Goal: Information Seeking & Learning: Understand process/instructions

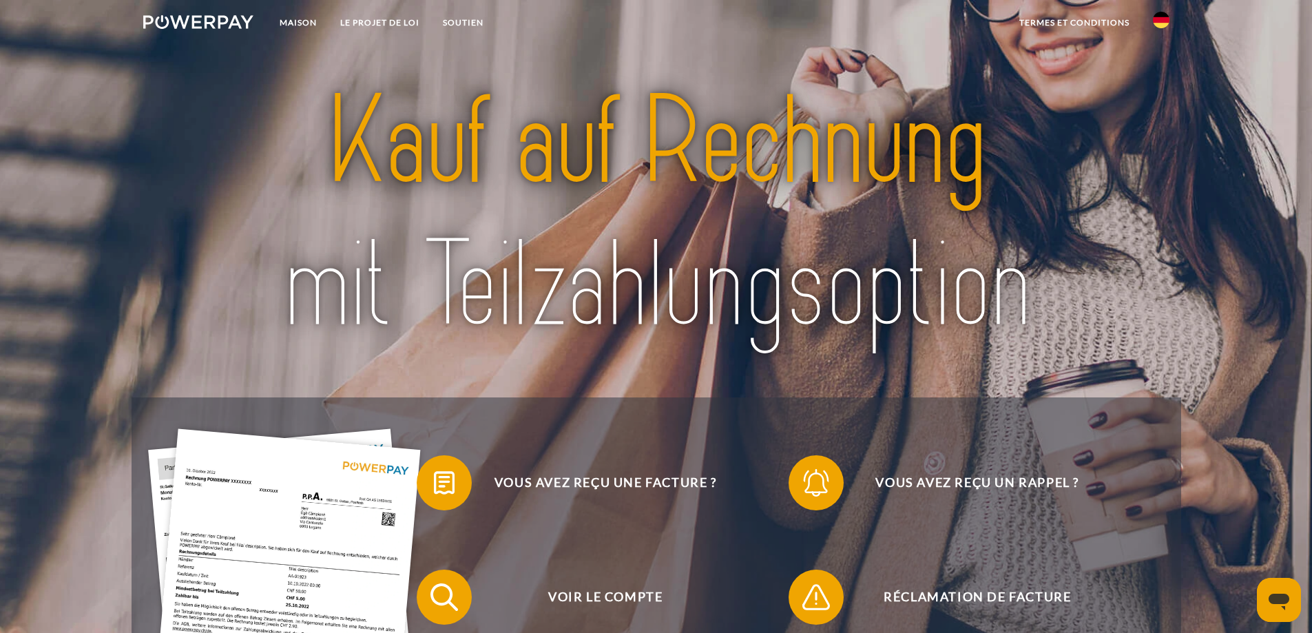
click at [268, 171] on img at bounding box center [656, 214] width 925 height 302
click at [1158, 20] on img at bounding box center [1161, 20] width 17 height 17
click at [1164, 69] on img at bounding box center [1161, 64] width 17 height 17
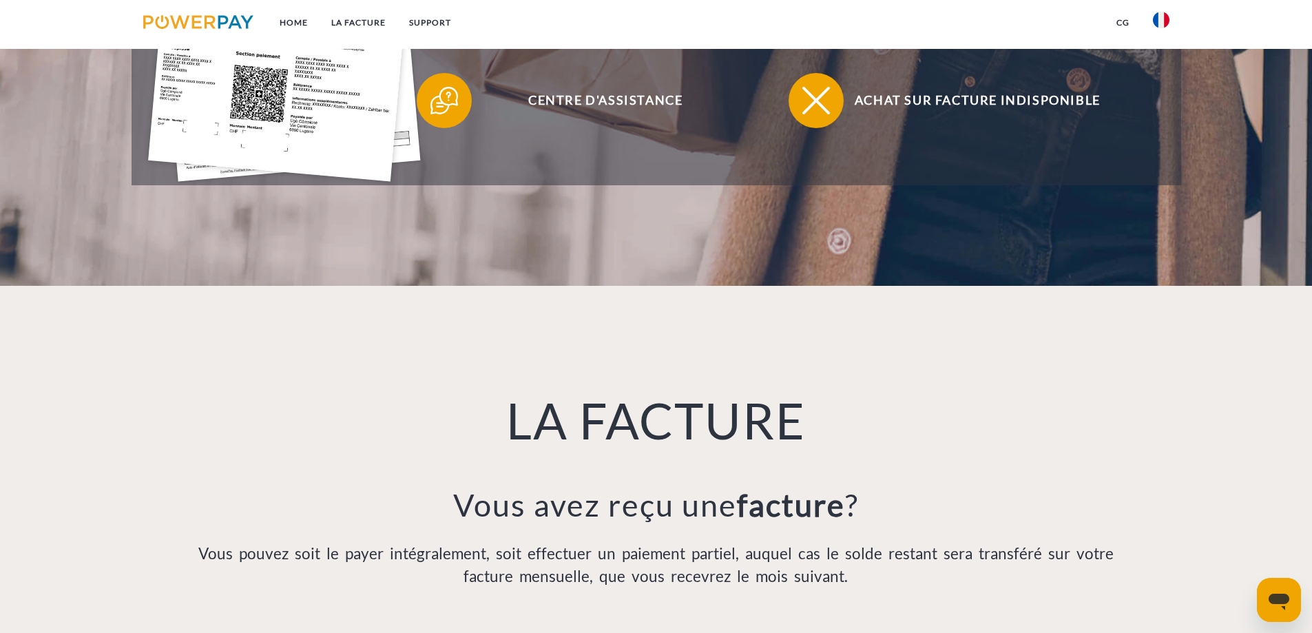
scroll to position [829, 0]
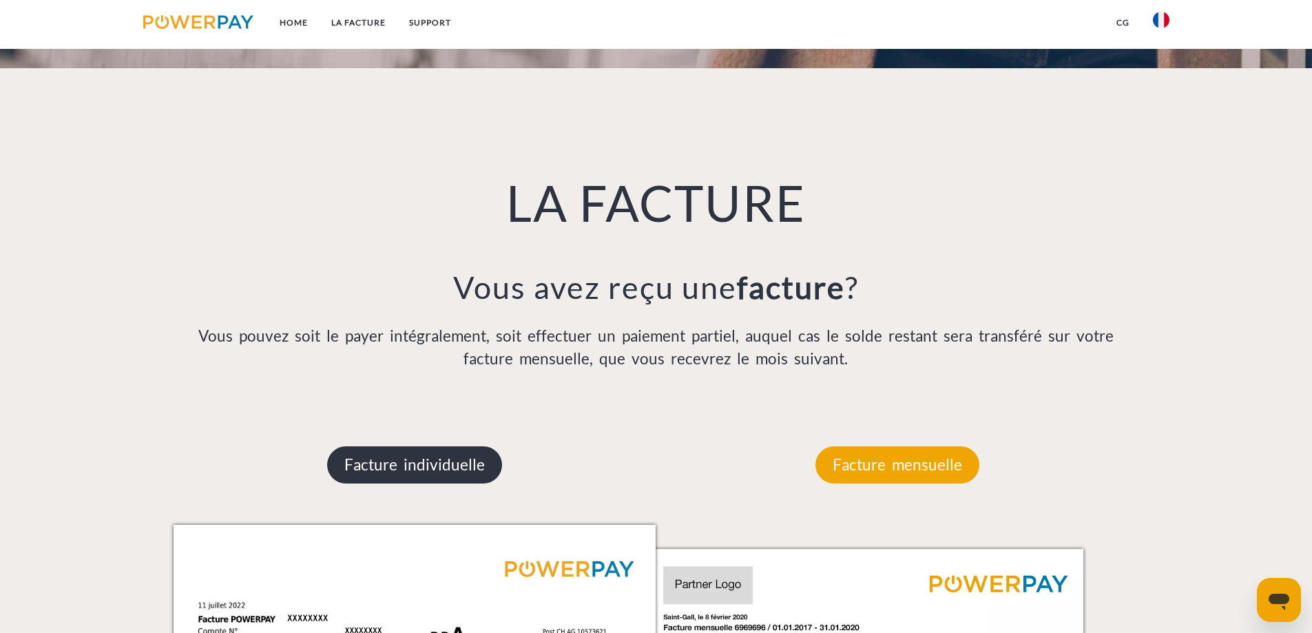
click at [424, 475] on p "Facture individuelle" at bounding box center [414, 464] width 175 height 37
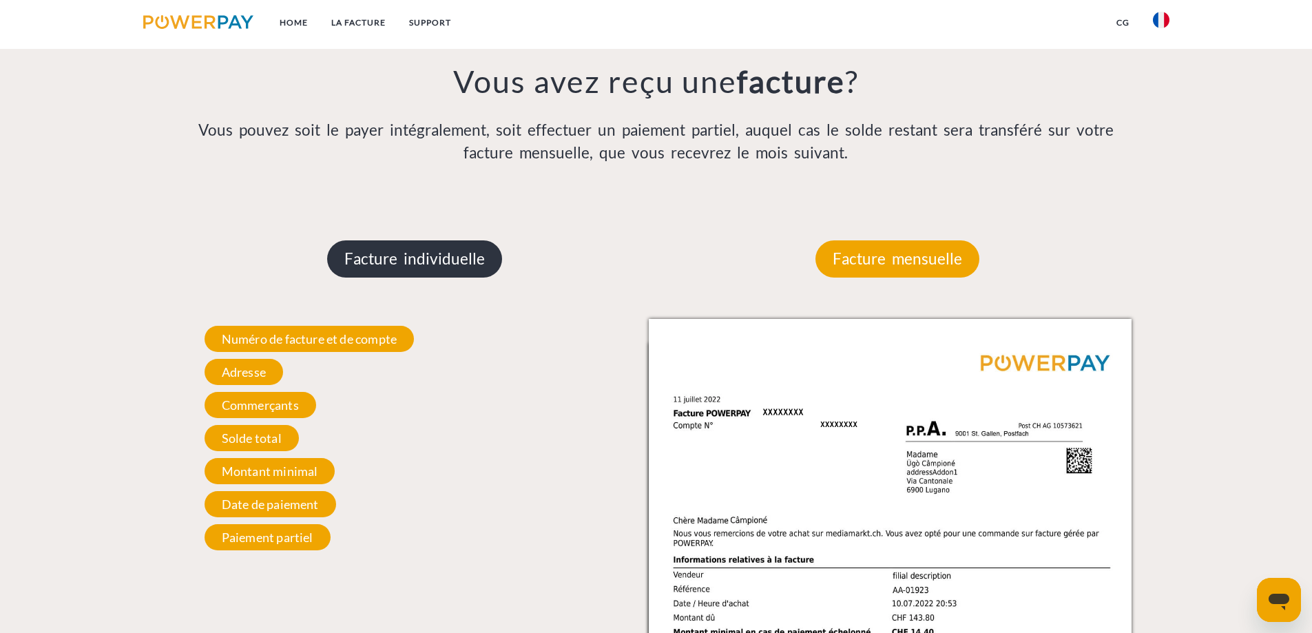
scroll to position [1036, 0]
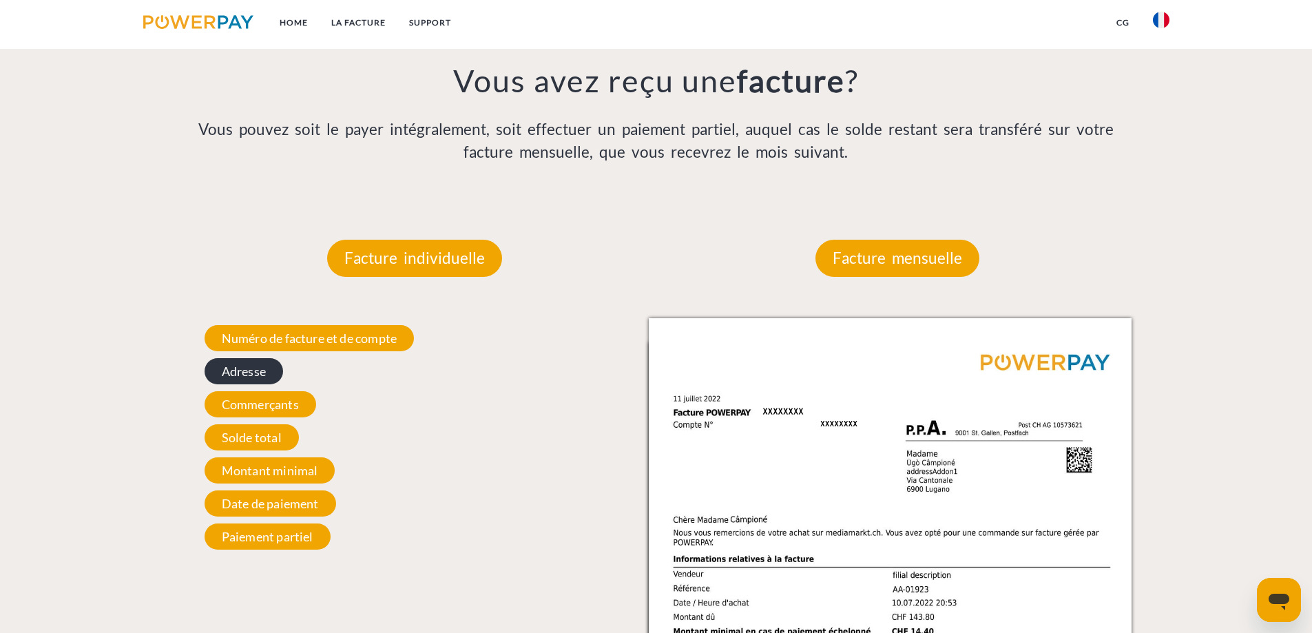
click at [240, 379] on span "Adresse" at bounding box center [244, 371] width 79 height 26
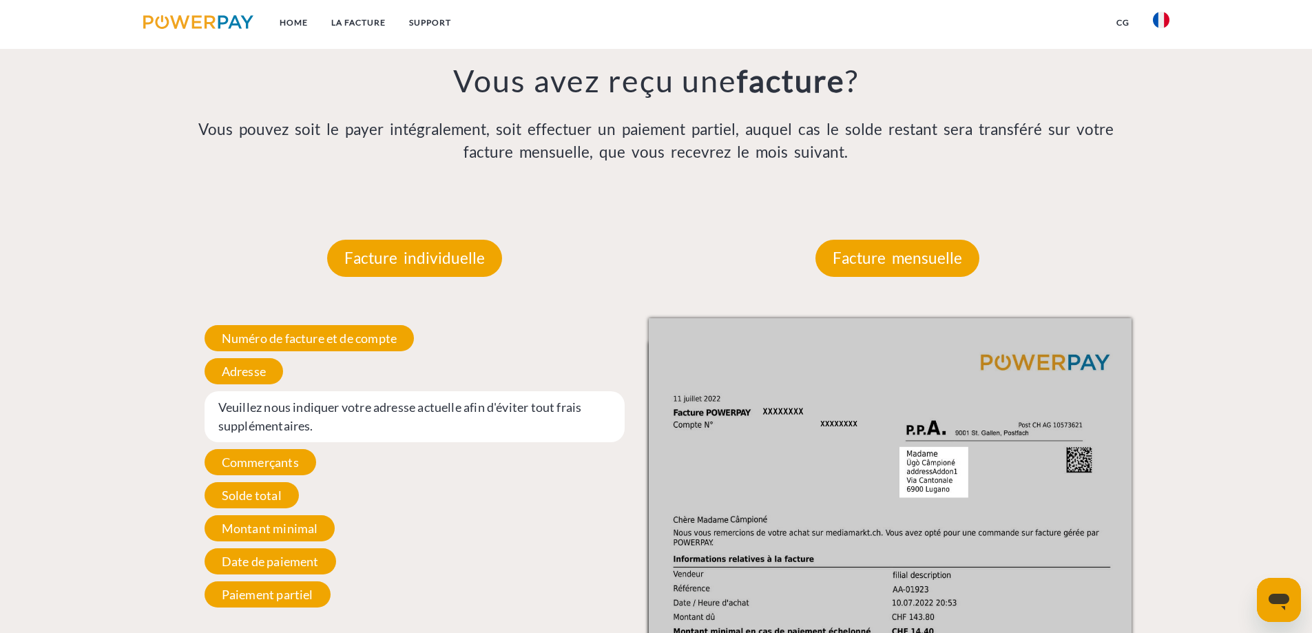
click at [389, 412] on span "Veuillez nous indiquer votre adresse actuelle afin d'éviter tout frais suppléme…" at bounding box center [415, 416] width 421 height 51
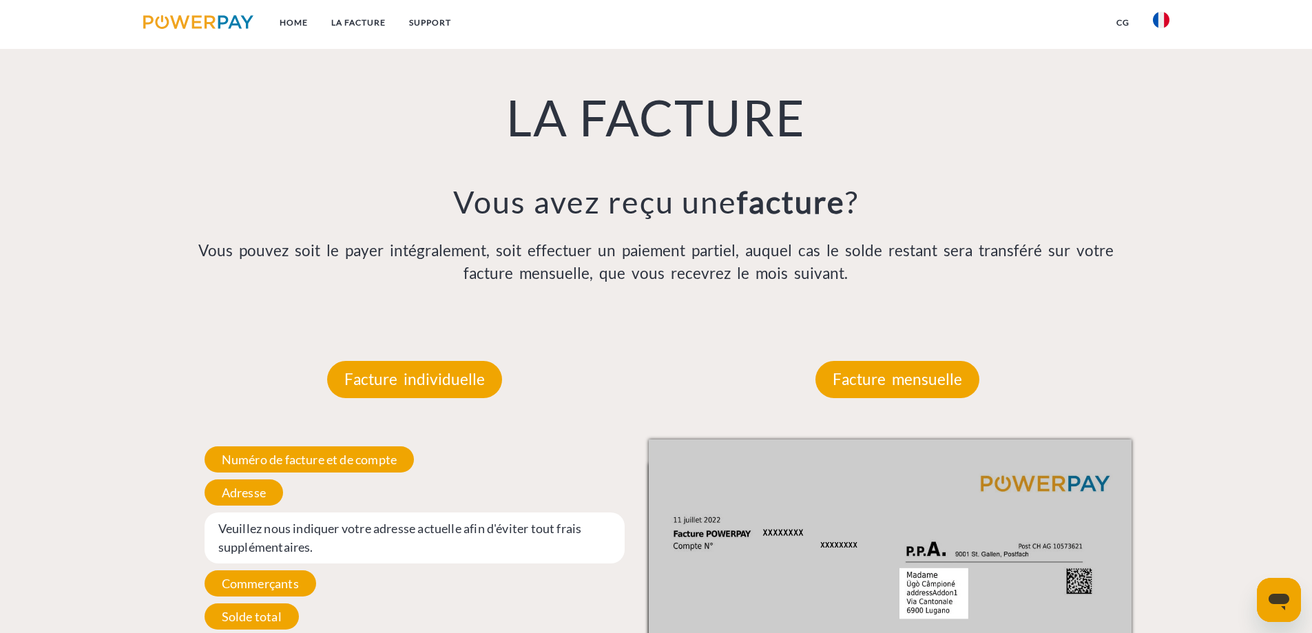
scroll to position [1174, 0]
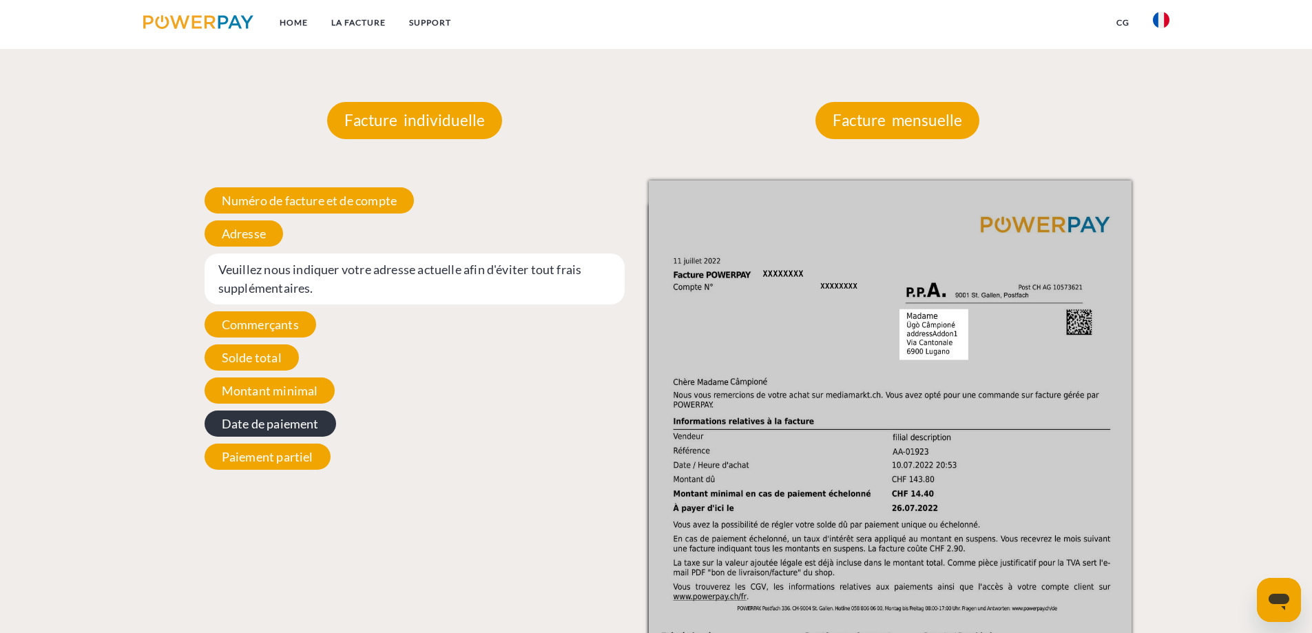
click at [274, 430] on span "Date de paiement" at bounding box center [271, 423] width 132 height 26
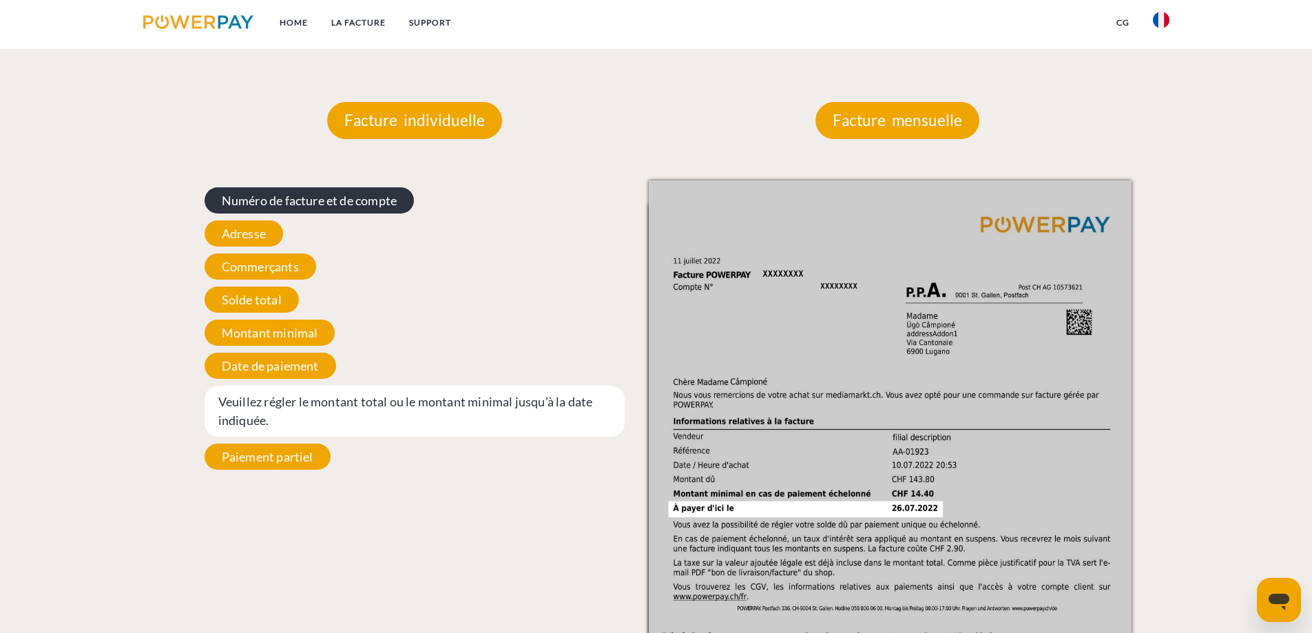
click at [276, 202] on span "Numéro de facture et de compte" at bounding box center [309, 200] width 209 height 26
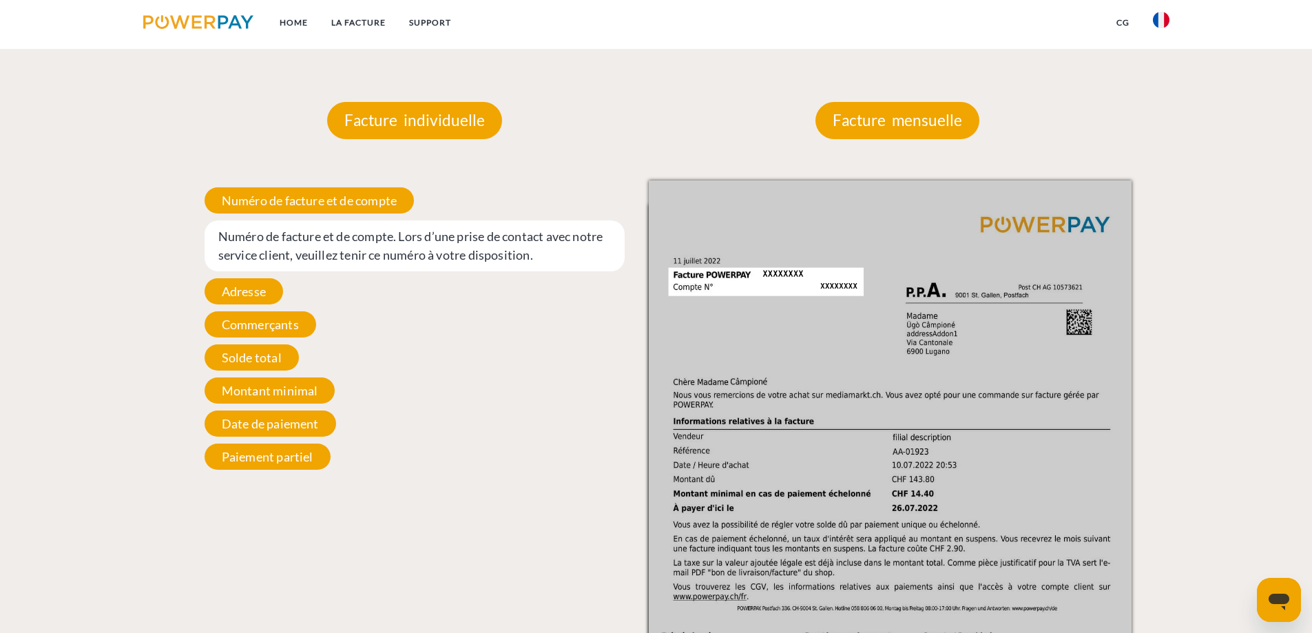
click at [289, 236] on span "Numéro de facture et de compte. Lors d’une prise de contact avec notre service …" at bounding box center [415, 245] width 421 height 51
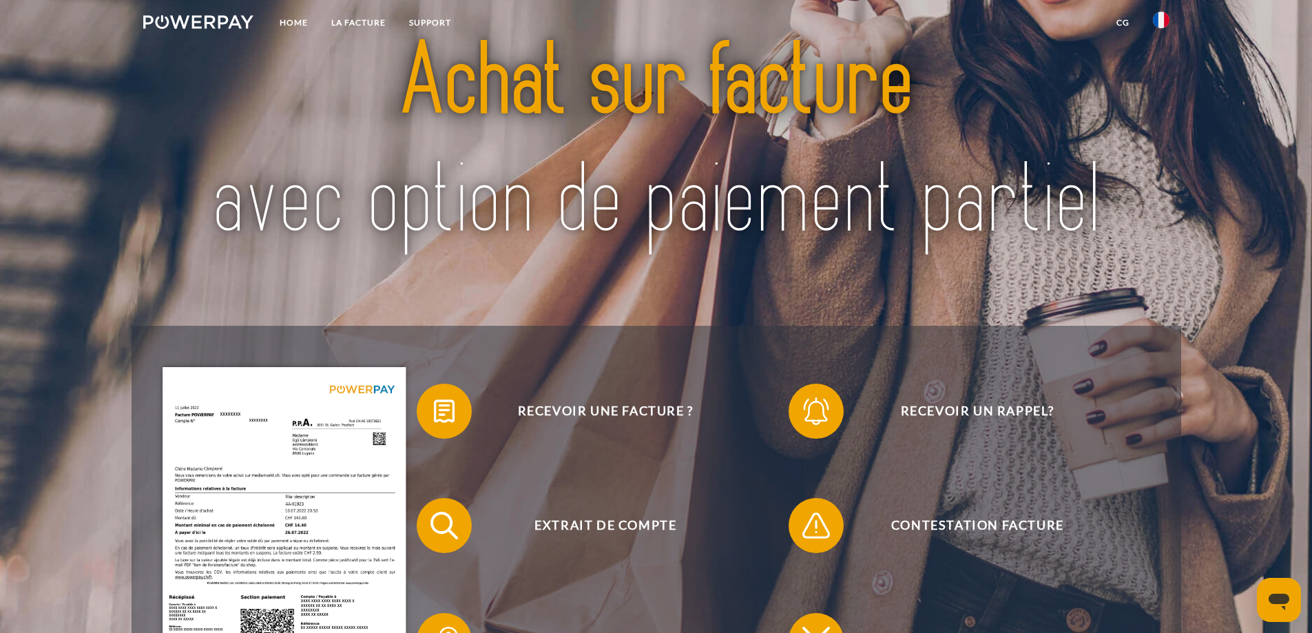
scroll to position [0, 0]
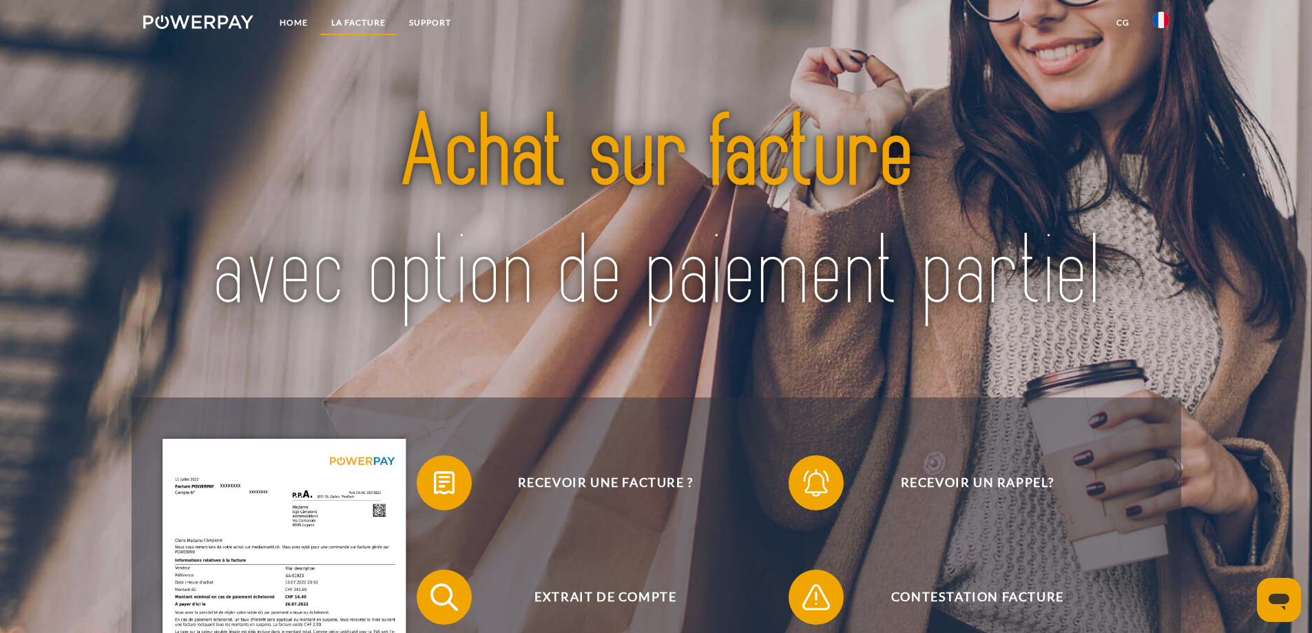
click at [362, 15] on link "LA FACTURE" at bounding box center [359, 22] width 78 height 25
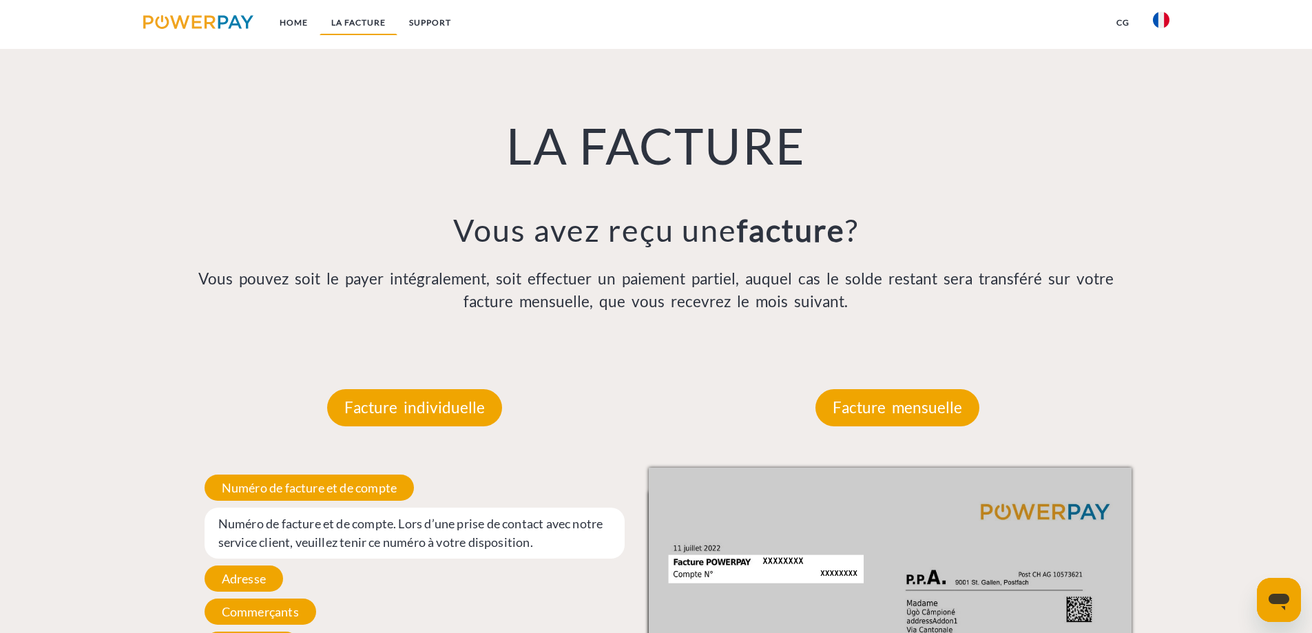
scroll to position [900, 0]
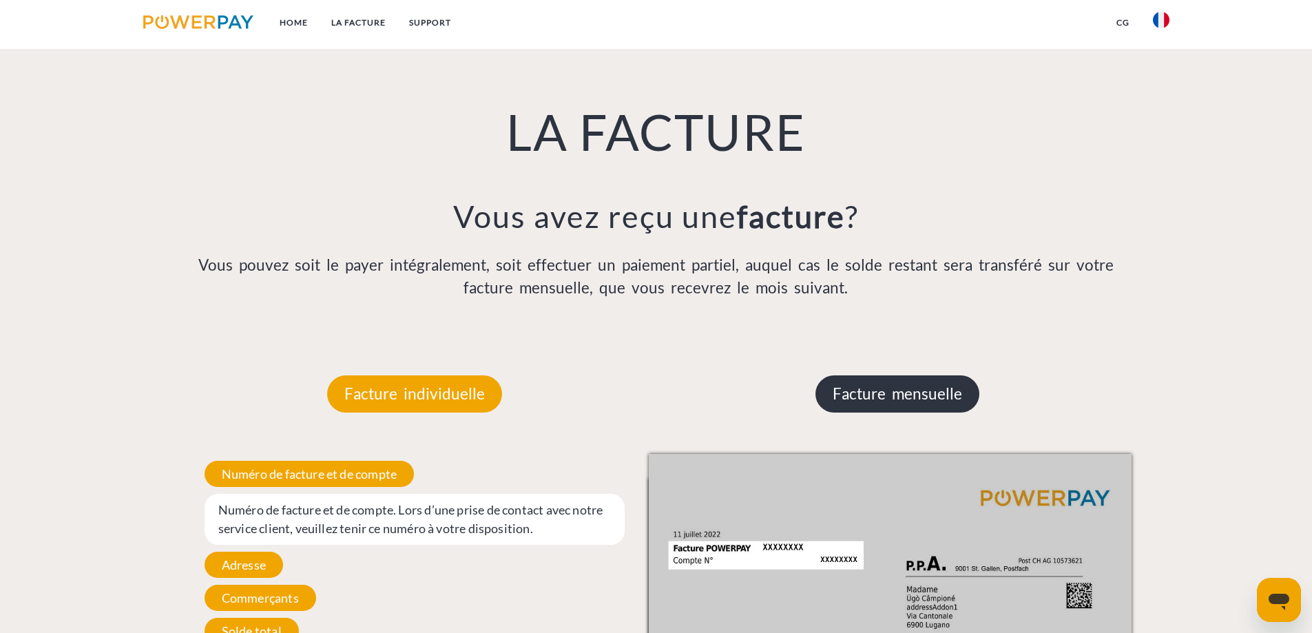
click at [902, 396] on p "Facture mensuelle" at bounding box center [897, 393] width 164 height 37
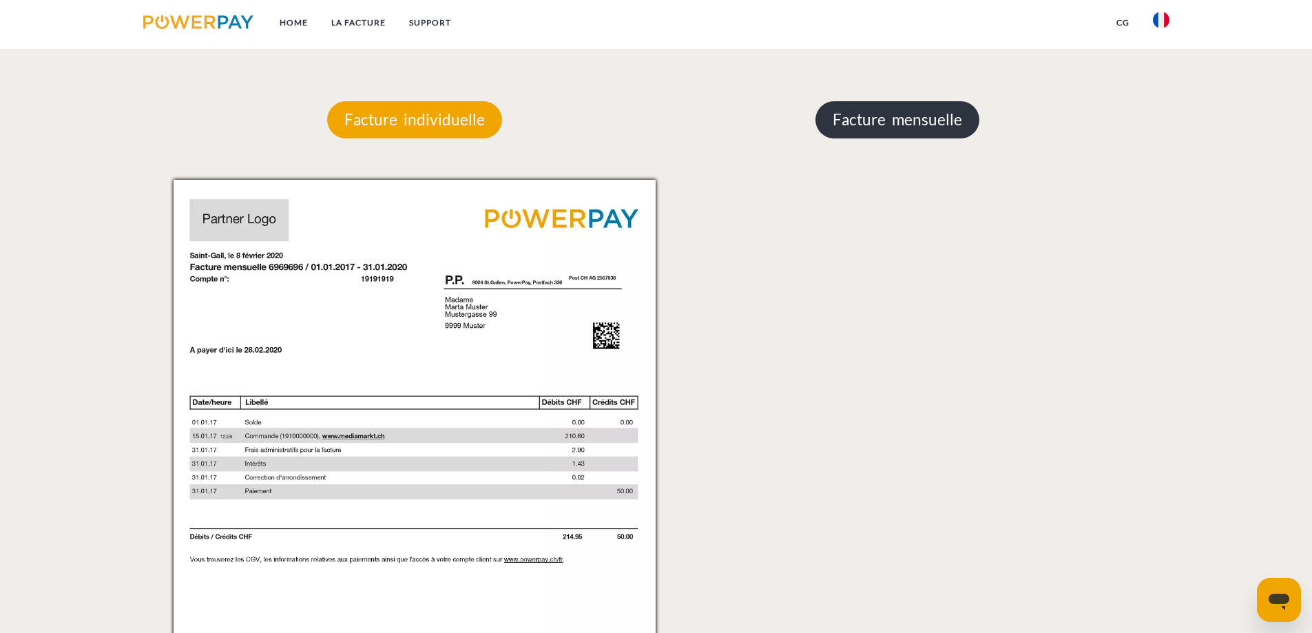
scroll to position [1176, 0]
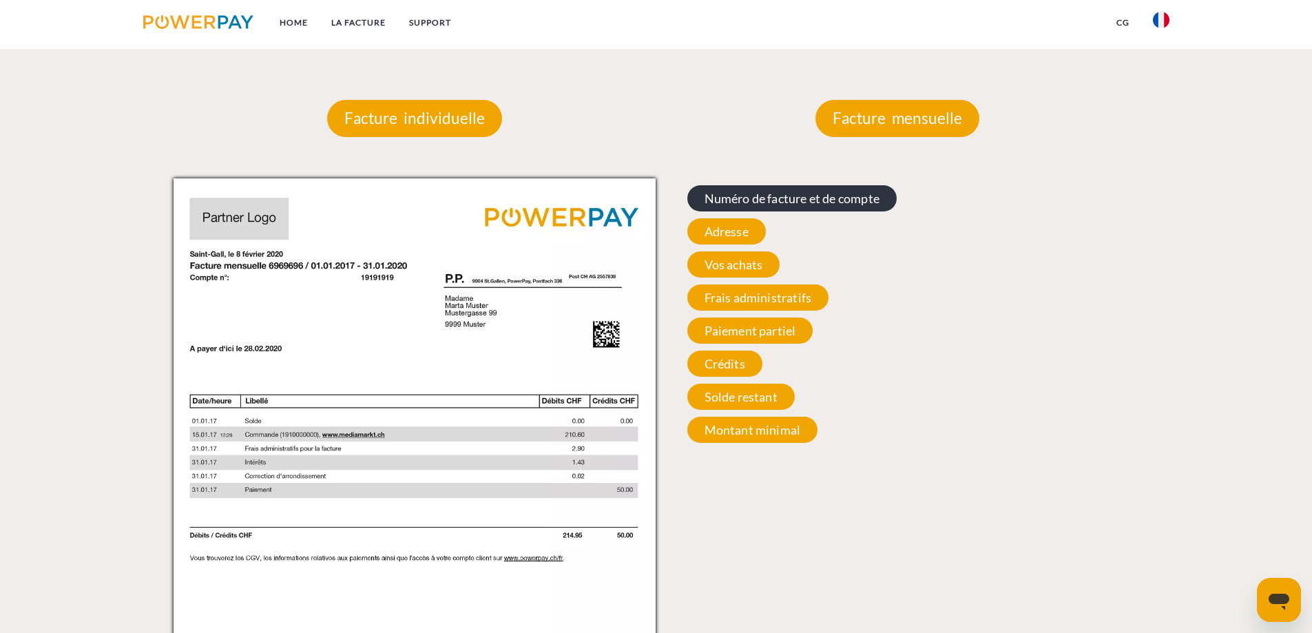
click at [773, 195] on span "Numéro de facture et de compte" at bounding box center [791, 198] width 209 height 26
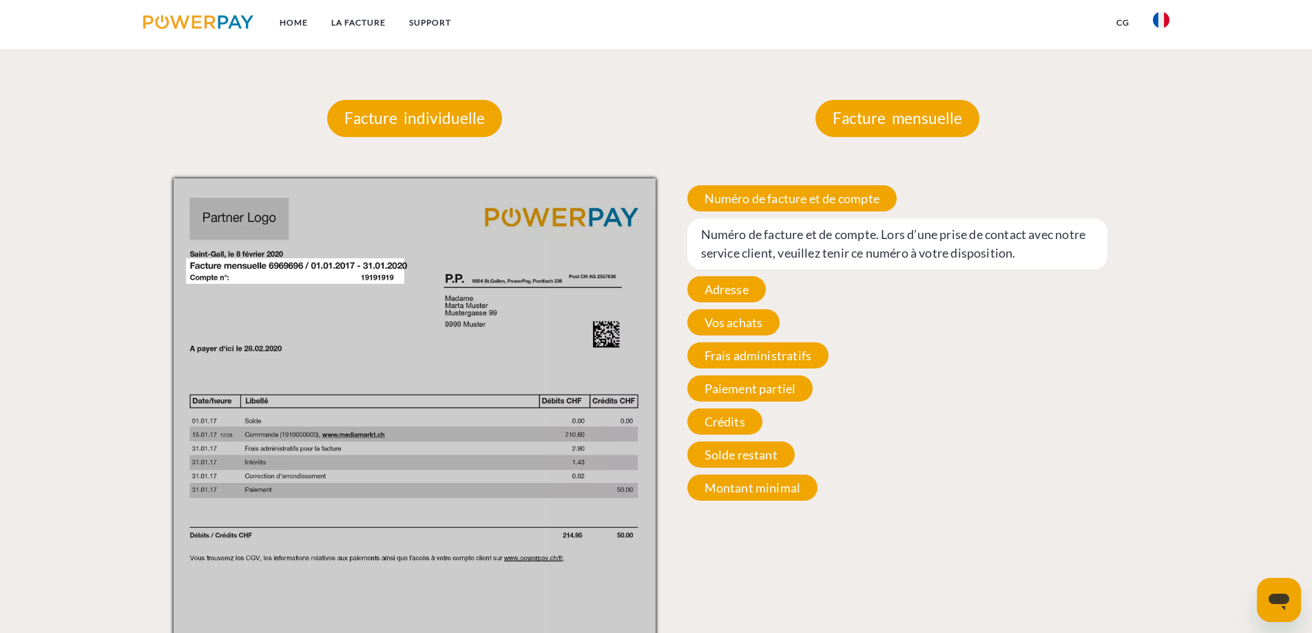
click at [678, 123] on div "Facture mensuelle Facture mensuelle Numéro de facture et de compte Numéro de fa…" at bounding box center [897, 461] width 483 height 804
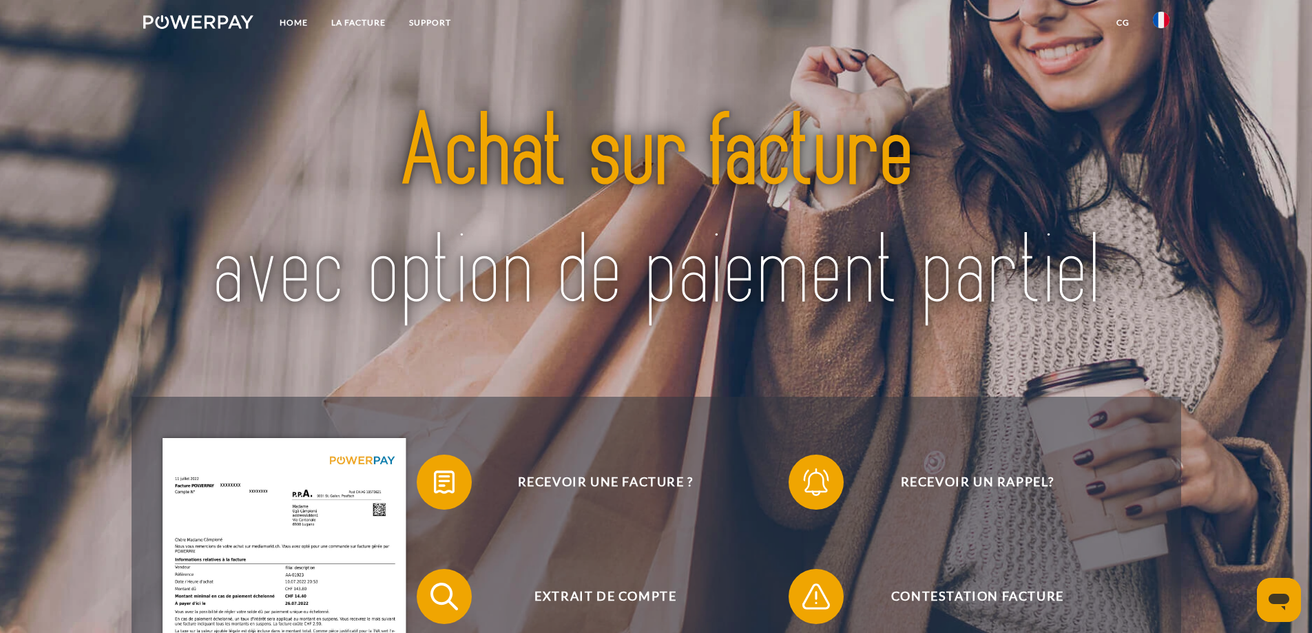
scroll to position [0, 0]
click at [292, 23] on link "Home" at bounding box center [294, 22] width 52 height 25
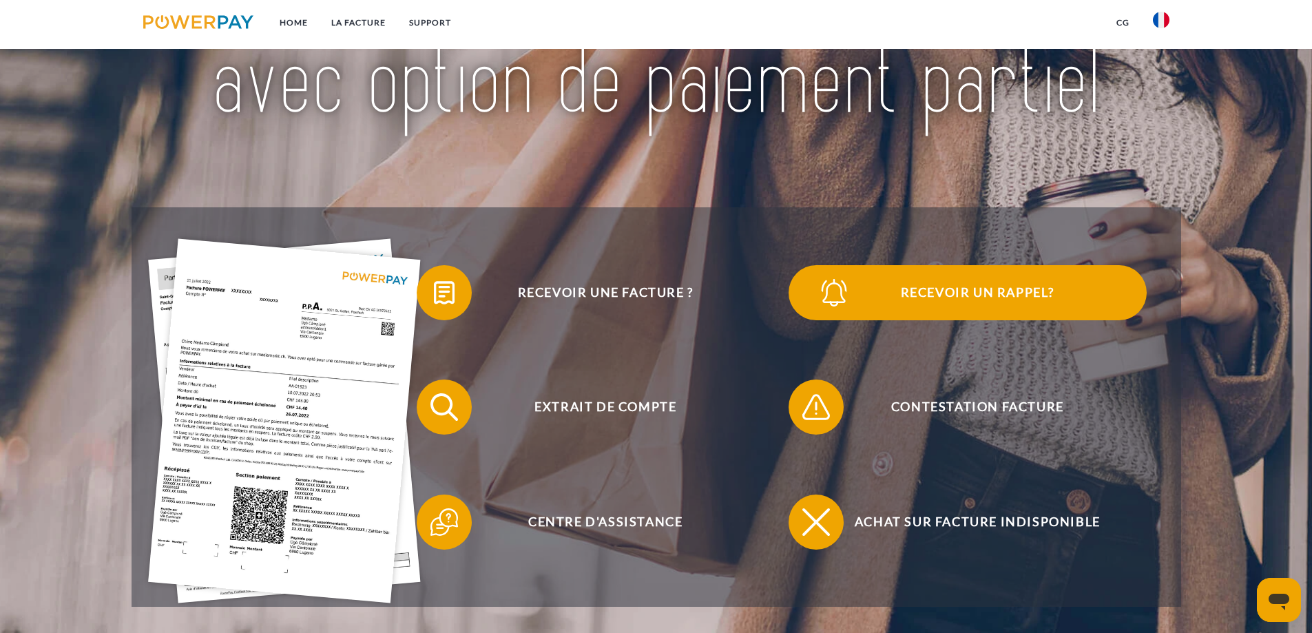
scroll to position [207, 0]
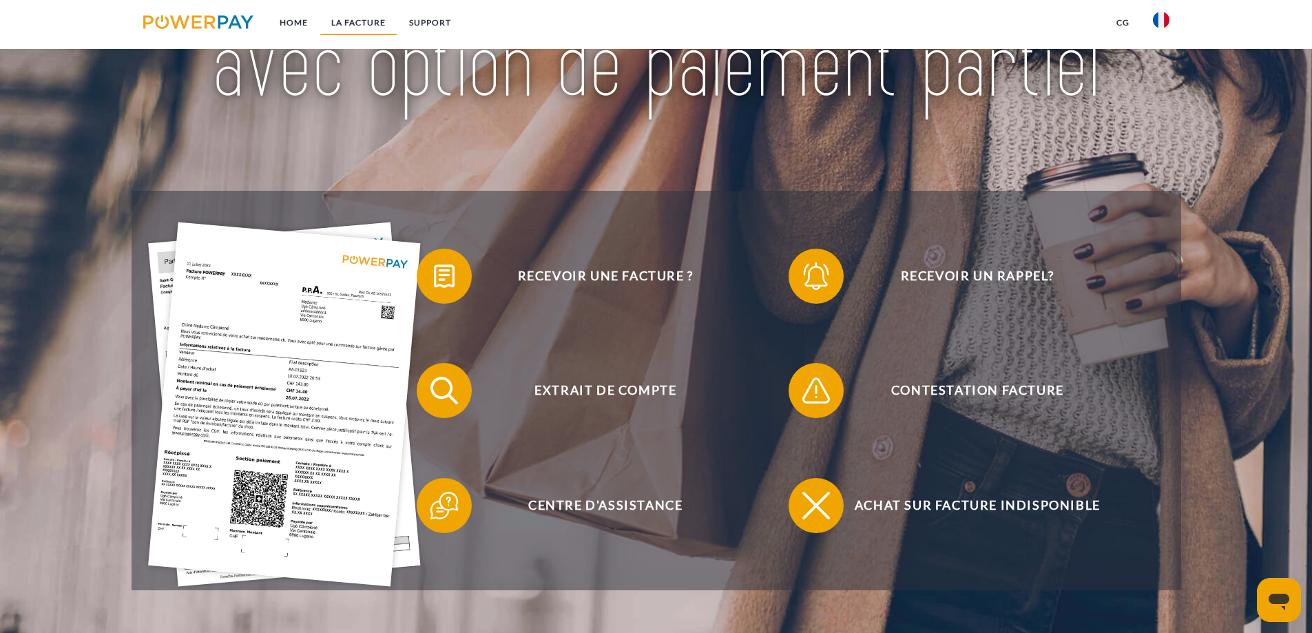
click at [371, 20] on link "LA FACTURE" at bounding box center [359, 22] width 78 height 25
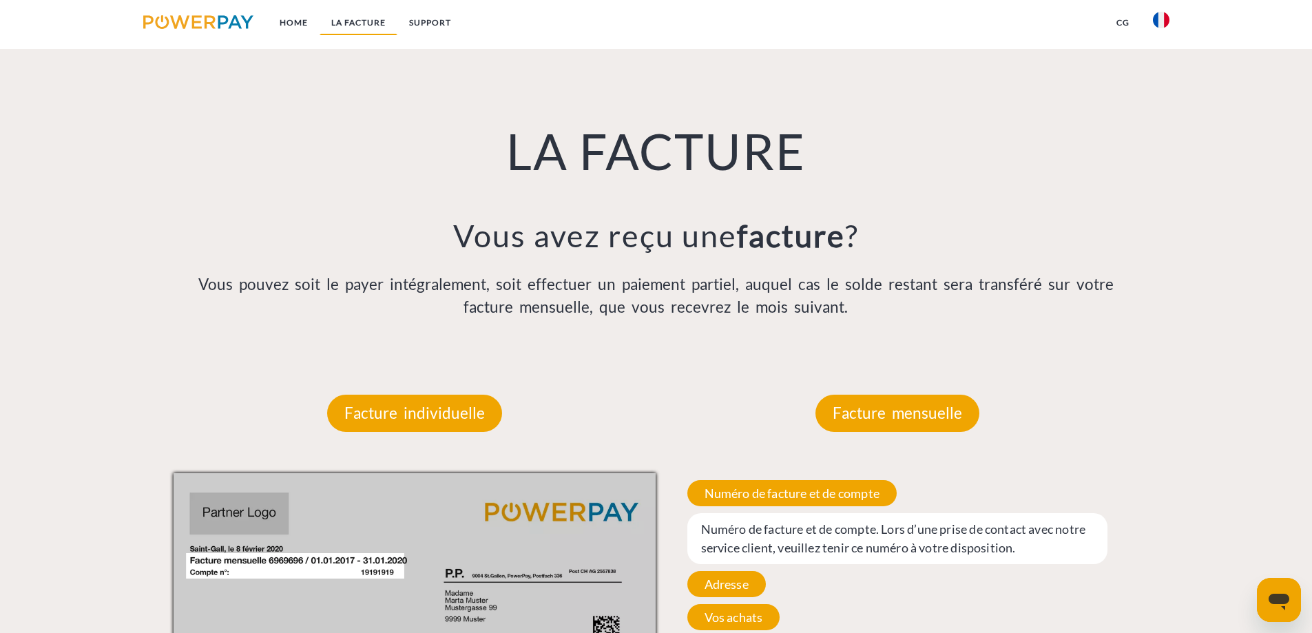
scroll to position [900, 0]
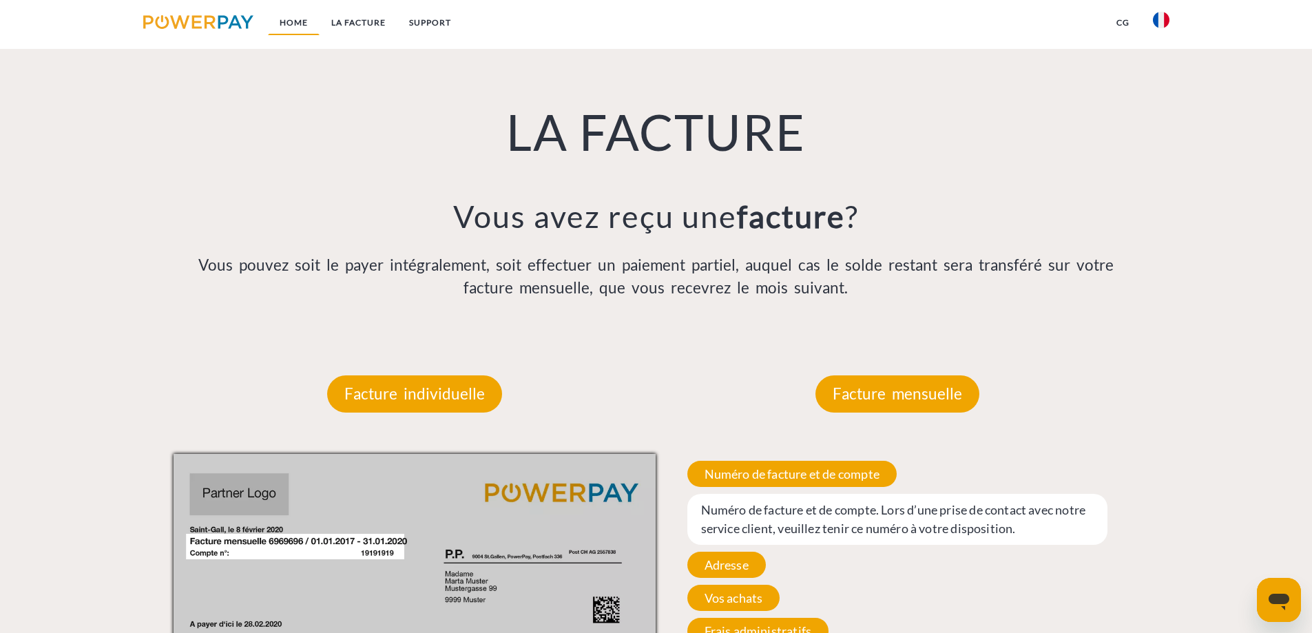
click at [286, 19] on link "Home" at bounding box center [294, 22] width 52 height 25
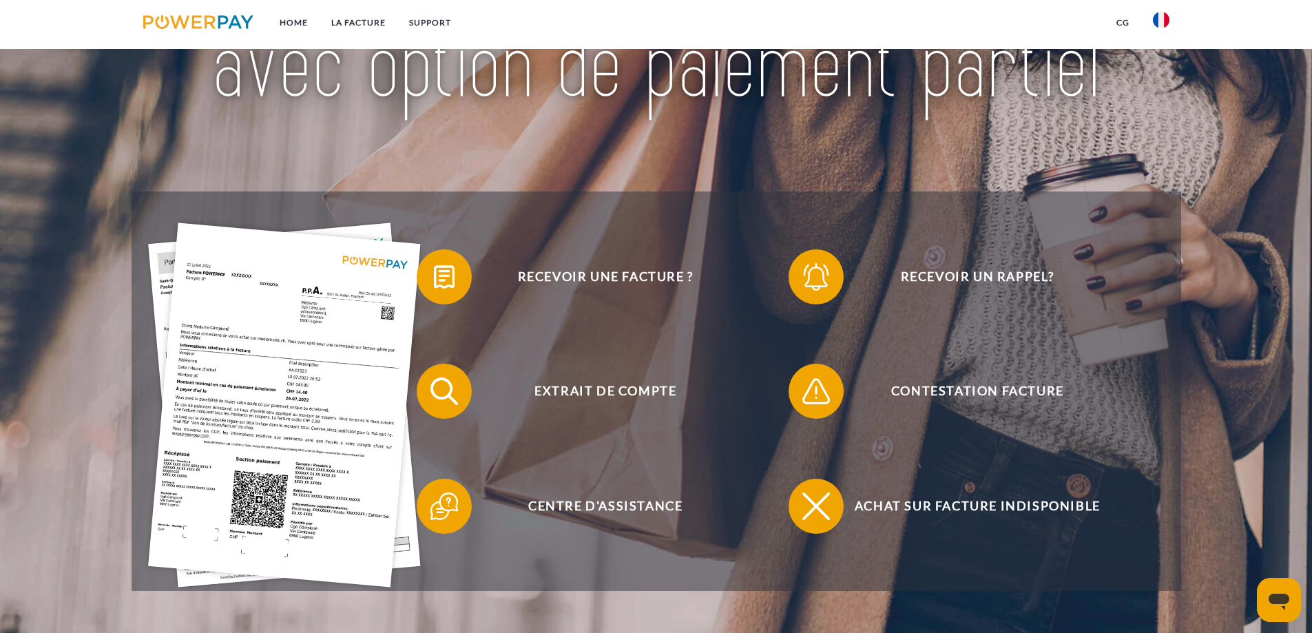
scroll to position [207, 0]
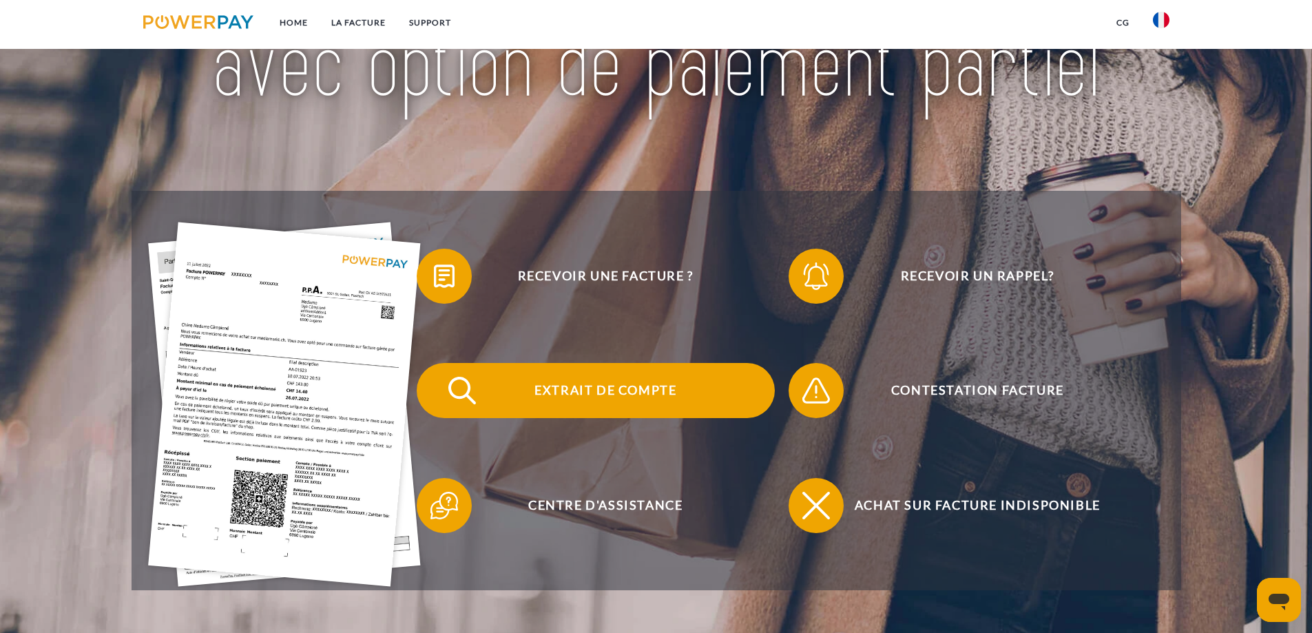
click at [636, 387] on span "Extrait de compte" at bounding box center [605, 390] width 337 height 55
